Goal: Task Accomplishment & Management: Manage account settings

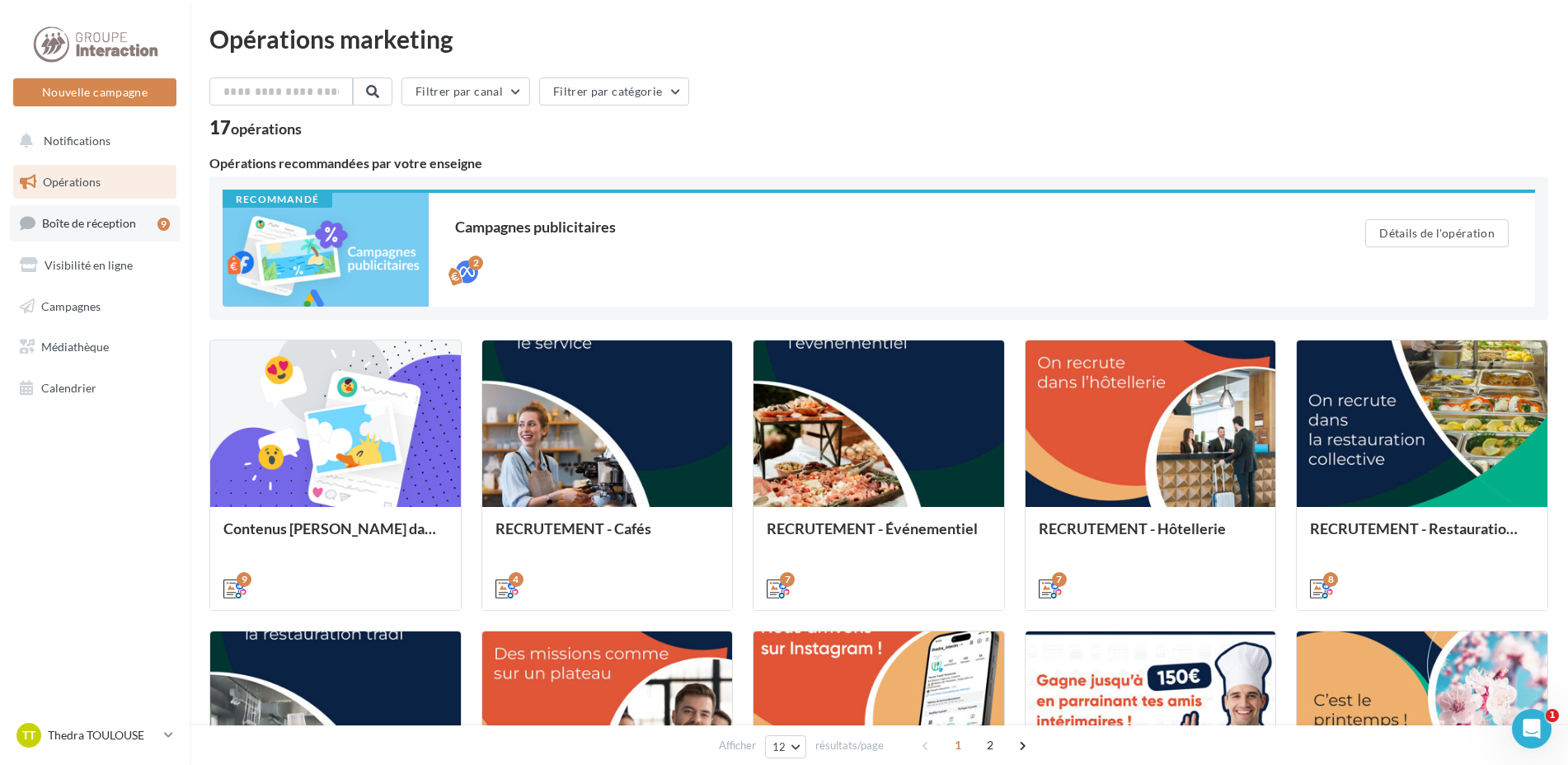
click at [103, 220] on span "Boîte de réception" at bounding box center [89, 223] width 94 height 14
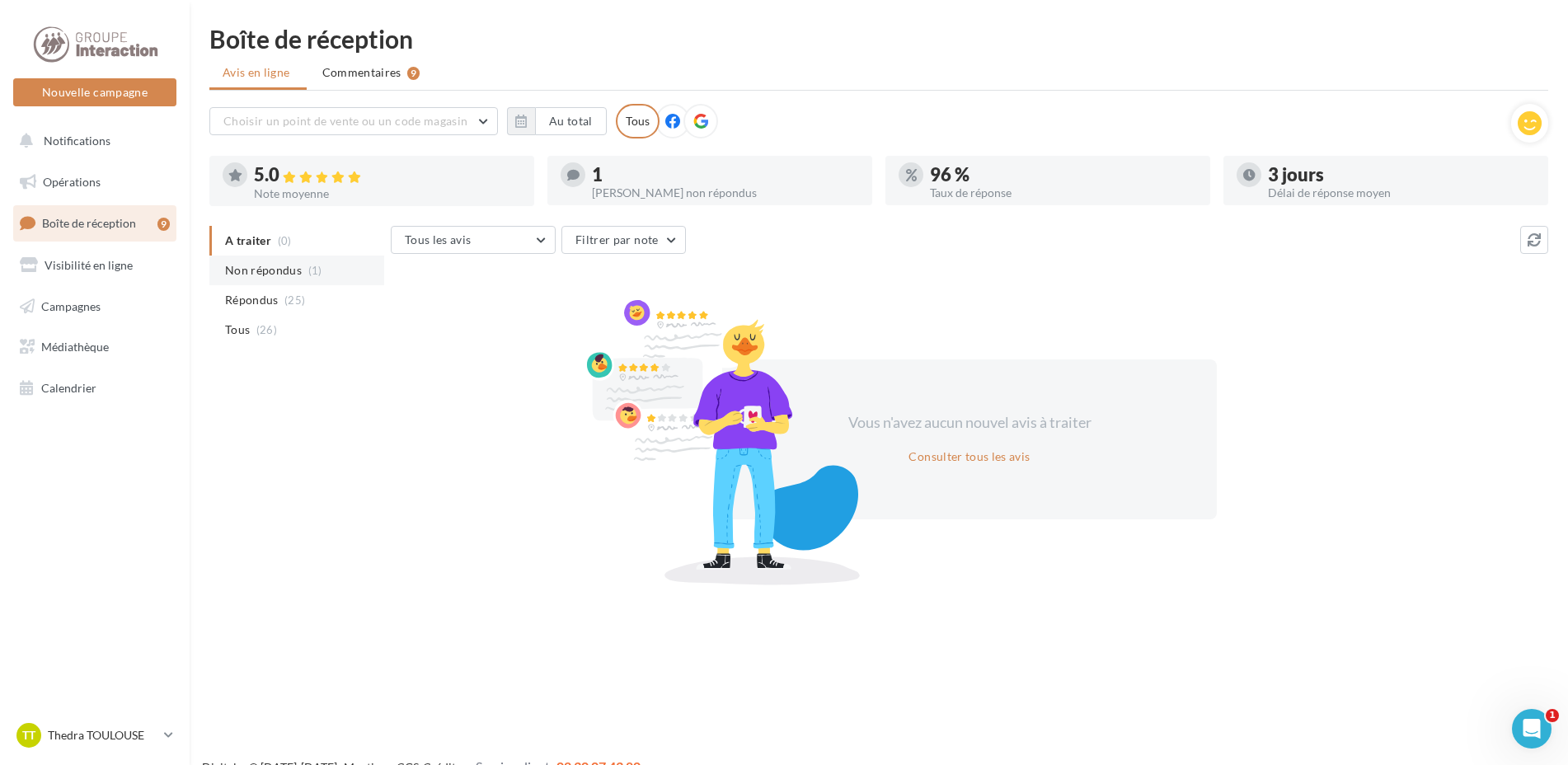
click at [304, 267] on li "Non répondus (1)" at bounding box center [297, 270] width 175 height 30
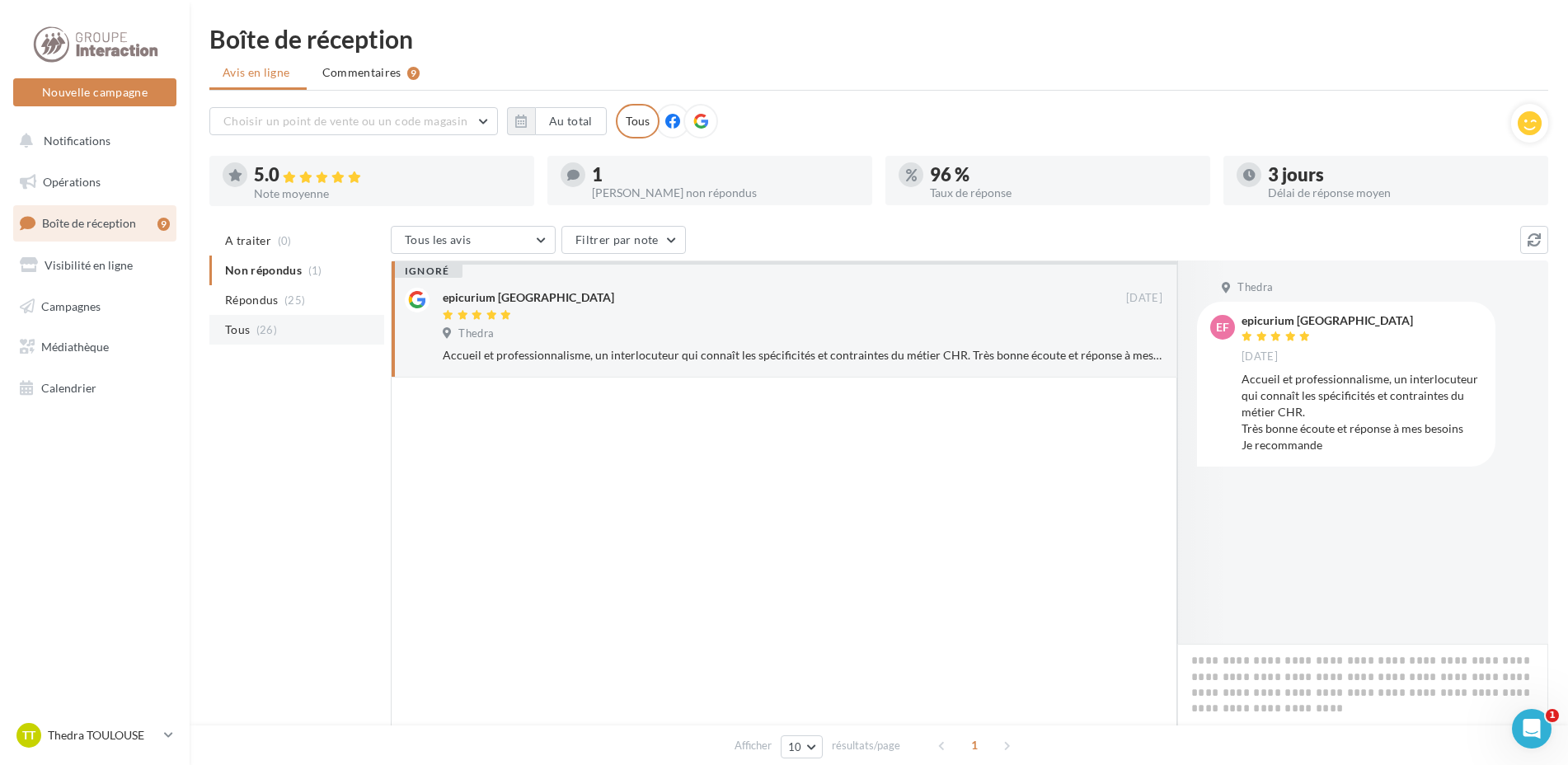
click at [251, 331] on li "Tous (26)" at bounding box center [297, 330] width 175 height 30
